Goal: Transaction & Acquisition: Subscribe to service/newsletter

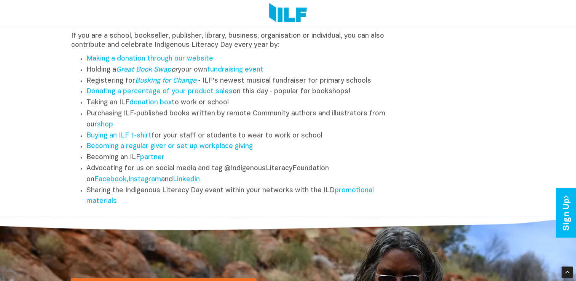
scroll to position [981, 0]
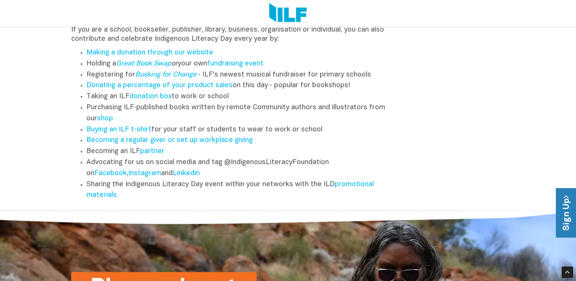
click at [569, 222] on link "Sign Up" at bounding box center [567, 213] width 22 height 49
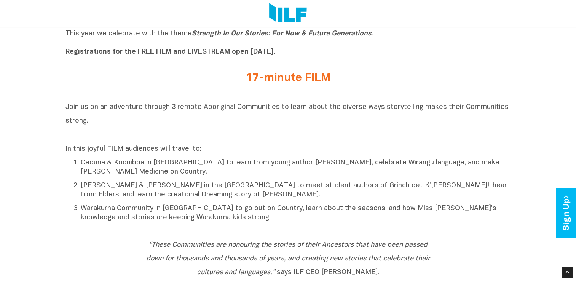
scroll to position [300, 0]
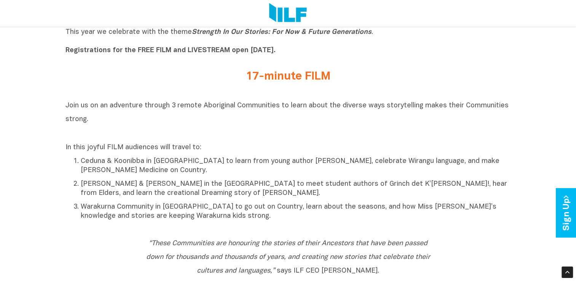
drag, startPoint x: 94, startPoint y: 120, endPoint x: 64, endPoint y: 104, distance: 34.8
copy span "Join us on an adventure through 3 remote Aboriginal Communities to learn about …"
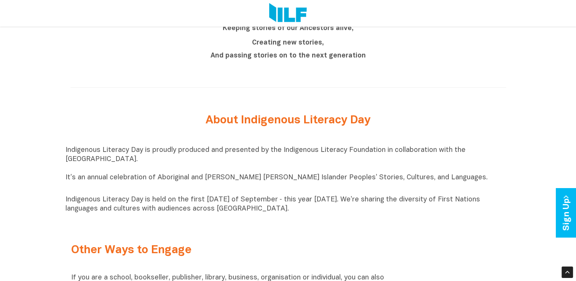
scroll to position [733, 0]
